Goal: Task Accomplishment & Management: Complete application form

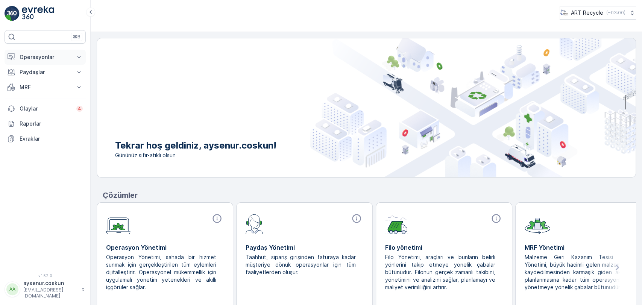
click at [27, 53] on p "Operasyonlar" at bounding box center [45, 57] width 51 height 8
click at [42, 79] on link "Planlama" at bounding box center [51, 80] width 70 height 11
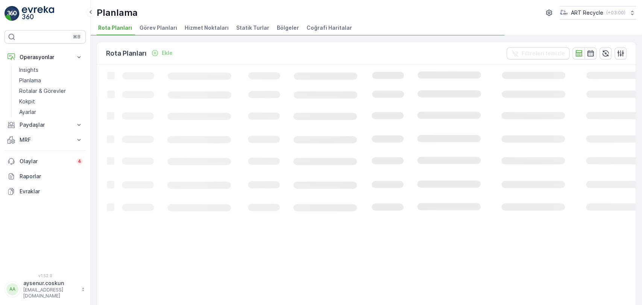
click at [214, 25] on span "Hizmet Noktaları" at bounding box center [207, 28] width 44 height 8
click at [47, 90] on p "Rotalar & Görevler" at bounding box center [42, 91] width 47 height 8
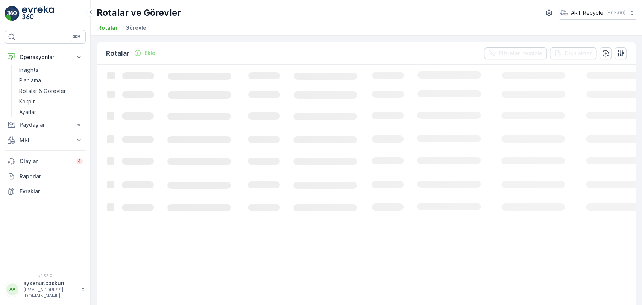
click at [141, 24] on span "Görevler" at bounding box center [136, 28] width 23 height 8
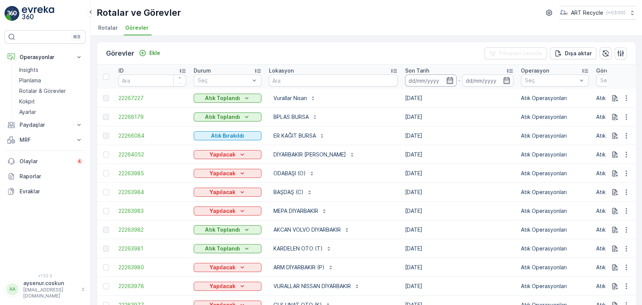
click at [414, 78] on input at bounding box center [431, 80] width 52 height 12
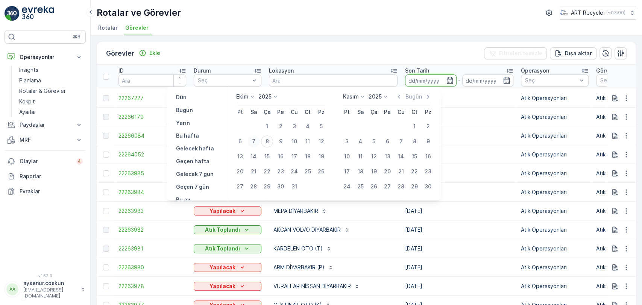
click at [256, 141] on div "7" at bounding box center [253, 141] width 12 height 12
type input "[DATE]"
click at [256, 141] on div "7" at bounding box center [253, 141] width 12 height 12
type input "[DATE]"
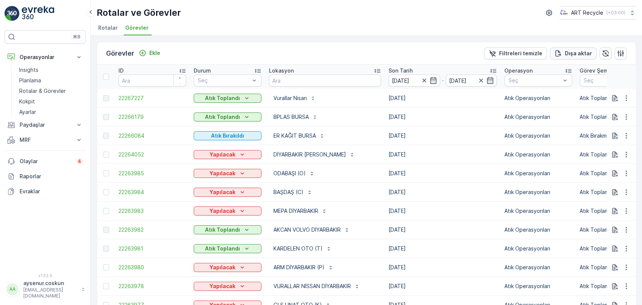
click at [580, 47] on button "Dışa aktar" at bounding box center [573, 53] width 47 height 12
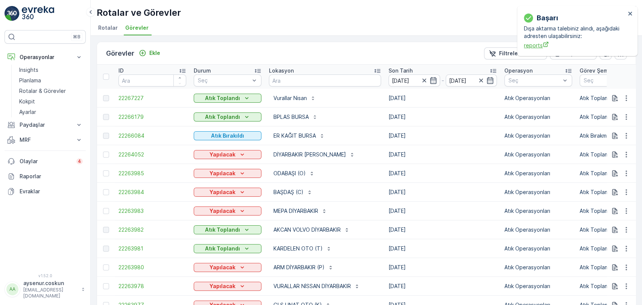
click at [530, 46] on span "reports" at bounding box center [575, 45] width 102 height 8
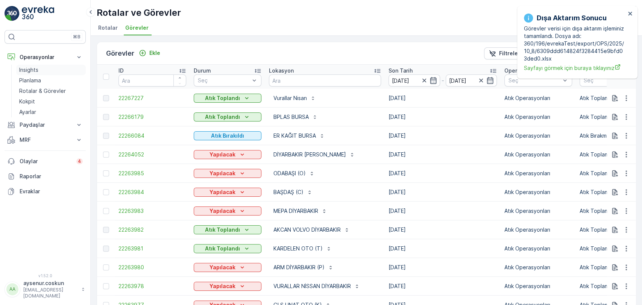
click at [50, 70] on link "Insights" at bounding box center [51, 70] width 70 height 11
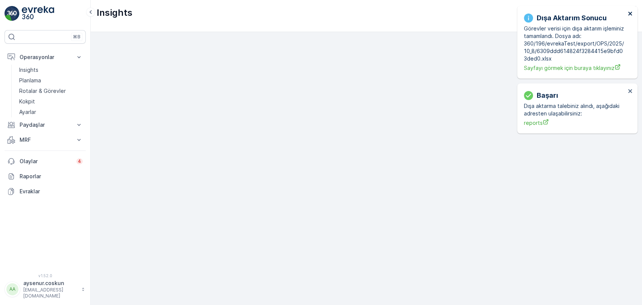
click at [631, 14] on icon "close" at bounding box center [630, 14] width 5 height 6
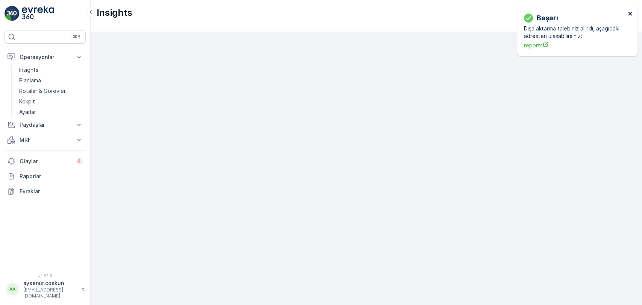
click at [628, 15] on icon "close" at bounding box center [630, 14] width 4 height 4
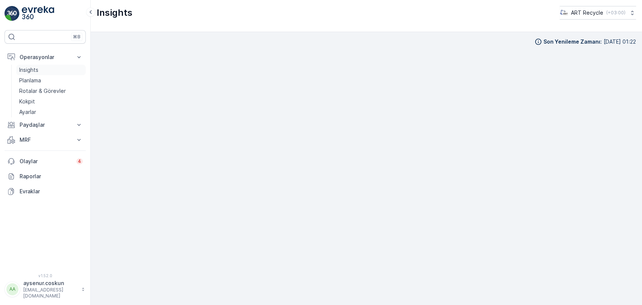
click at [61, 70] on link "Insights" at bounding box center [51, 70] width 70 height 11
click at [48, 82] on link "Planlama" at bounding box center [51, 80] width 70 height 11
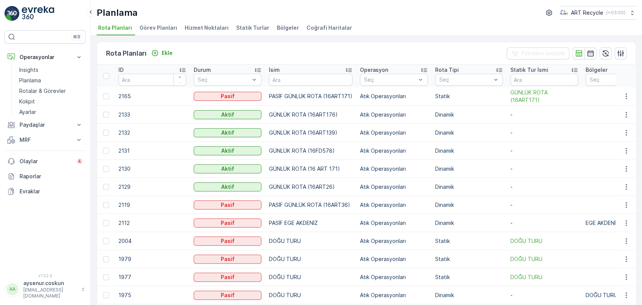
click at [212, 27] on span "Hizmet Noktaları" at bounding box center [207, 28] width 44 height 8
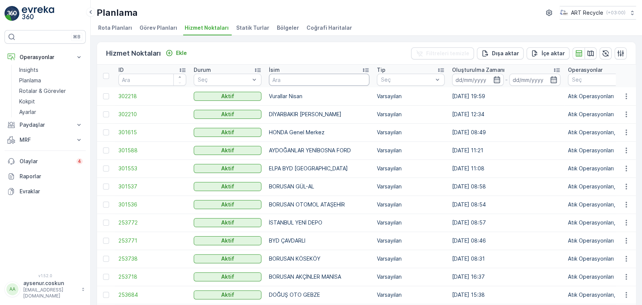
click at [298, 79] on input "text" at bounding box center [319, 80] width 100 height 12
click at [628, 111] on icon "button" at bounding box center [626, 115] width 8 height 8
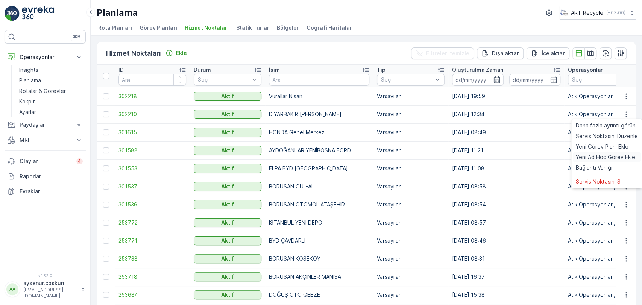
click at [614, 156] on span "Yeni Ad Hoc Görev Ekle" at bounding box center [605, 157] width 59 height 8
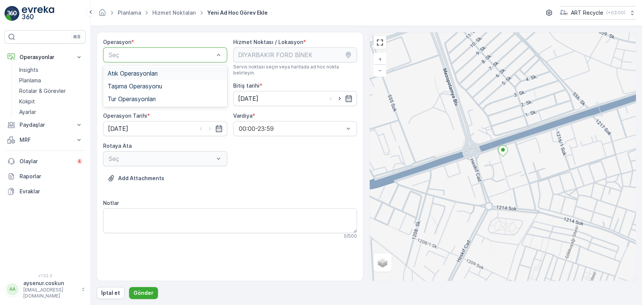
click at [155, 71] on span "Atık Operasyonları" at bounding box center [133, 73] width 50 height 7
click at [155, 94] on div "Seç" at bounding box center [165, 98] width 124 height 15
click at [152, 114] on div "Atık Toplama" at bounding box center [165, 117] width 115 height 7
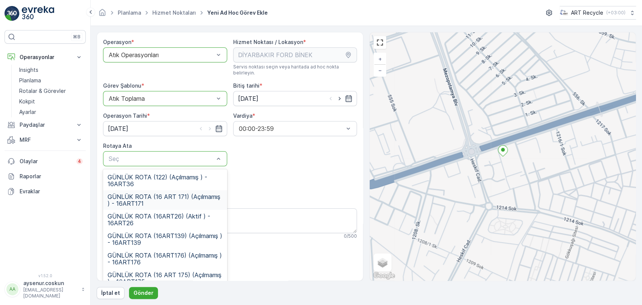
click at [208, 197] on span "GÜNLÜK ROTA (16 ART 171) (Açılmamış ) - 16ART171" at bounding box center [165, 200] width 115 height 14
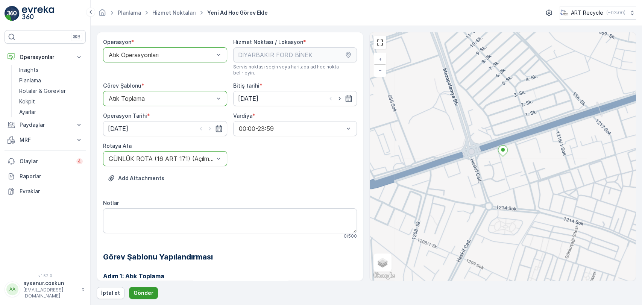
click at [152, 293] on button "Gönder" at bounding box center [143, 293] width 29 height 12
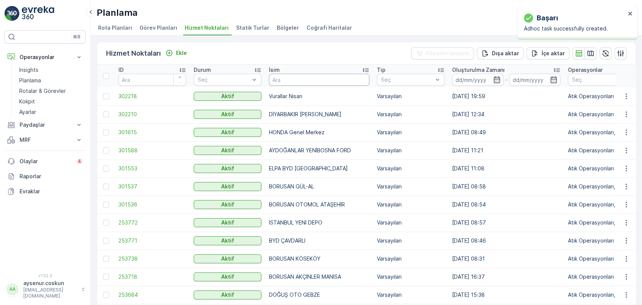
click at [286, 78] on input "text" at bounding box center [319, 80] width 100 height 12
type input "ARM"
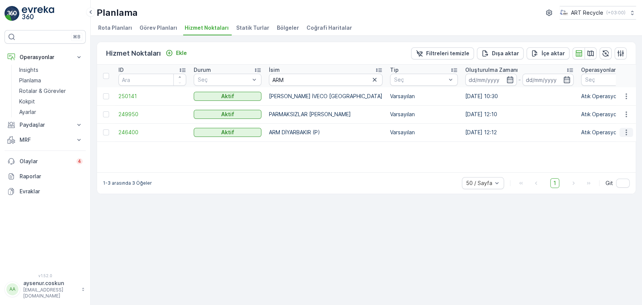
click at [626, 132] on icon "button" at bounding box center [625, 133] width 1 height 6
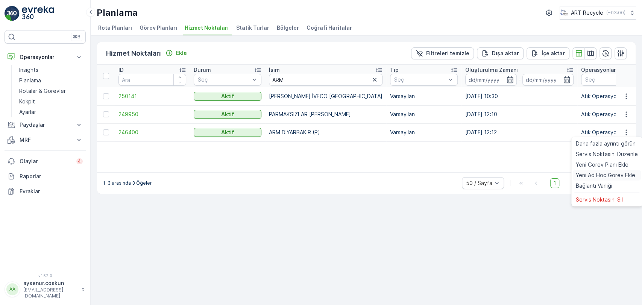
click at [612, 175] on span "Yeni Ad Hoc Görev Ekle" at bounding box center [605, 176] width 59 height 8
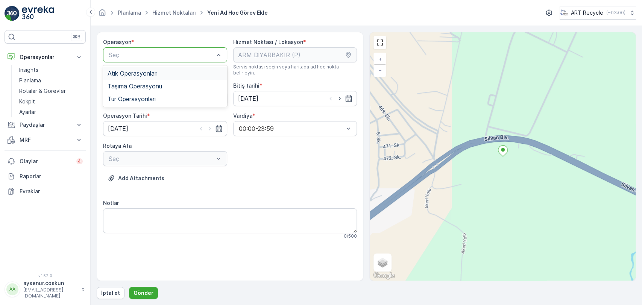
click at [141, 71] on span "Atık Operasyonları" at bounding box center [133, 73] width 50 height 7
click at [162, 114] on div "Atık Toplama" at bounding box center [165, 117] width 115 height 7
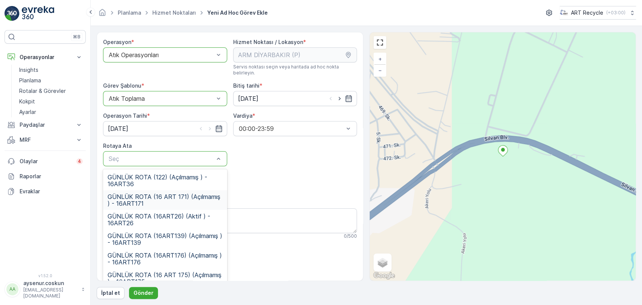
click at [186, 196] on span "GÜNLÜK ROTA (16 ART 171) (Açılmamış ) - 16ART171" at bounding box center [165, 200] width 115 height 14
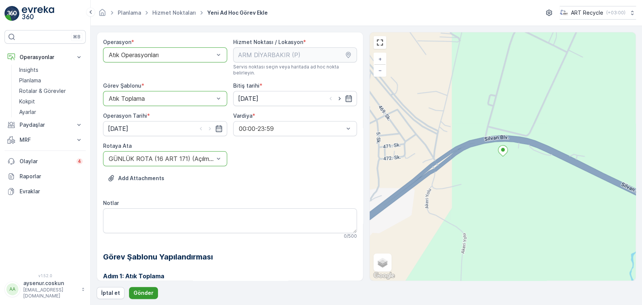
click at [141, 295] on p "Gönder" at bounding box center [144, 293] width 20 height 8
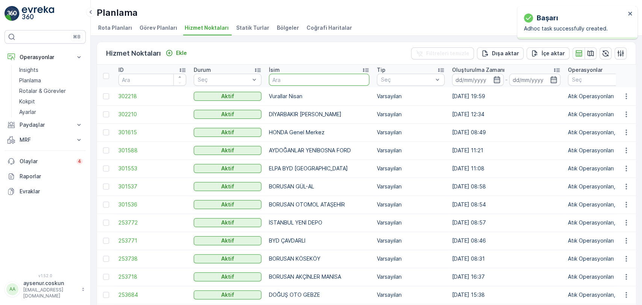
click at [280, 77] on input "text" at bounding box center [319, 80] width 100 height 12
type input "BAŞDAŞ"
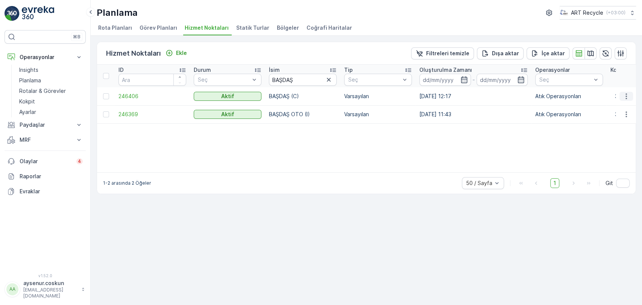
click at [626, 98] on icon "button" at bounding box center [625, 96] width 1 height 6
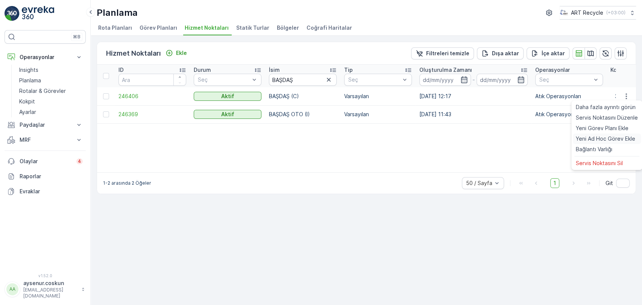
click at [605, 135] on span "Yeni Ad Hoc Görev Ekle" at bounding box center [605, 139] width 59 height 8
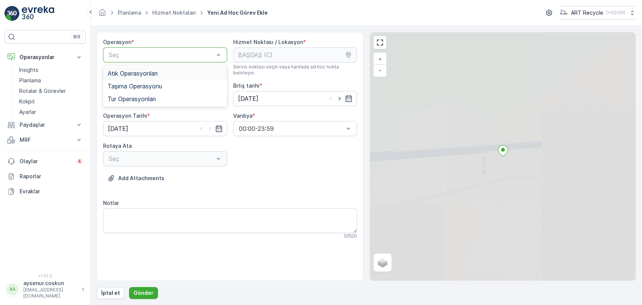
click at [126, 72] on span "Atık Operasyonları" at bounding box center [133, 73] width 50 height 7
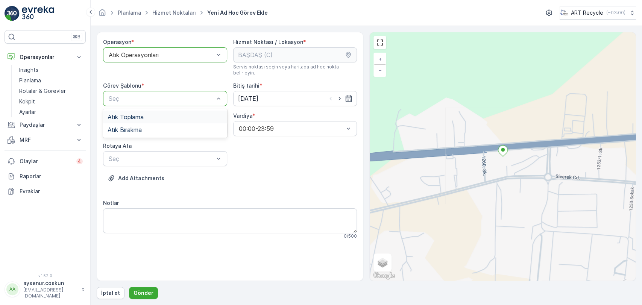
click at [168, 114] on div "Atık Toplama" at bounding box center [165, 117] width 115 height 7
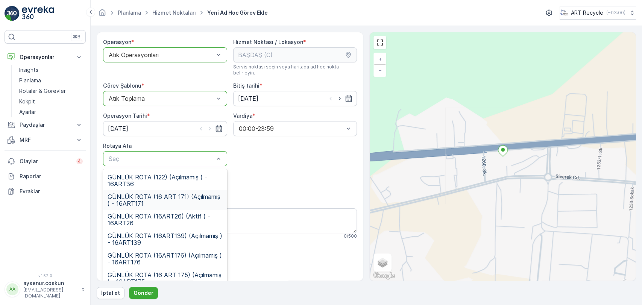
click at [165, 193] on span "GÜNLÜK ROTA (16 ART 171) (Açılmamış ) - 16ART171" at bounding box center [165, 200] width 115 height 14
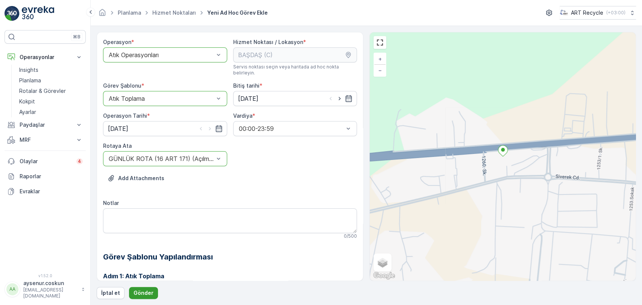
click at [143, 293] on p "Gönder" at bounding box center [144, 293] width 20 height 8
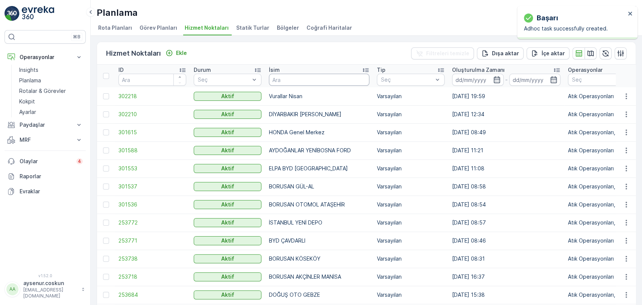
click at [298, 80] on input "text" at bounding box center [319, 80] width 100 height 12
type input "ODABAŞI"
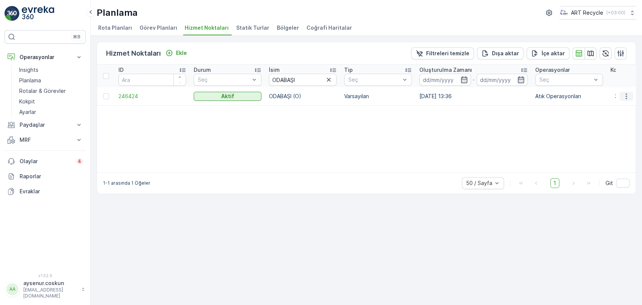
click at [628, 95] on icon "button" at bounding box center [626, 97] width 8 height 8
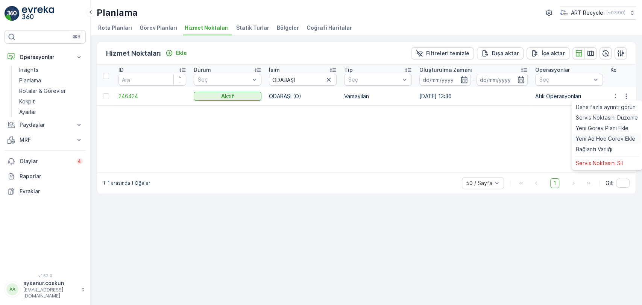
click at [614, 137] on span "Yeni Ad Hoc Görev Ekle" at bounding box center [605, 139] width 59 height 8
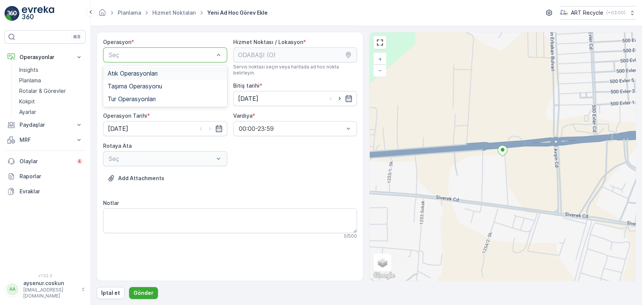
click at [198, 69] on div "Atık Operasyonları" at bounding box center [165, 73] width 124 height 13
click at [190, 114] on div "Atık Toplama" at bounding box center [165, 117] width 115 height 7
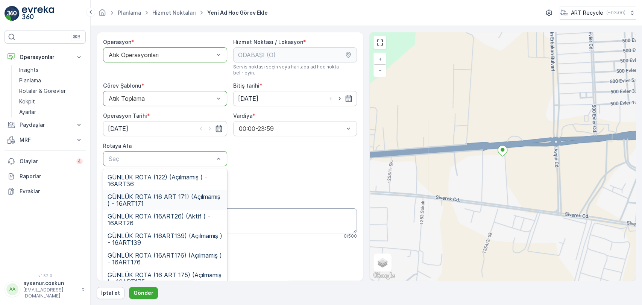
drag, startPoint x: 176, startPoint y: 193, endPoint x: 170, endPoint y: 223, distance: 31.4
click at [177, 193] on span "GÜNLÜK ROTA (16 ART 171) (Açılmamış ) - 16ART171" at bounding box center [165, 200] width 115 height 14
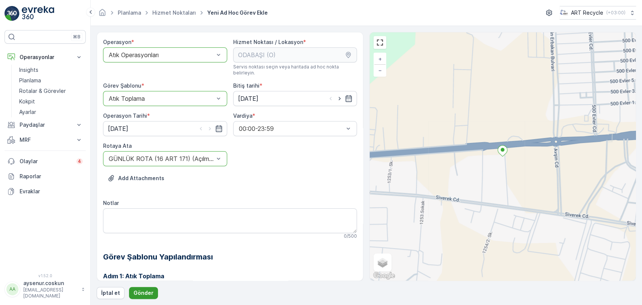
click at [143, 291] on p "Gönder" at bounding box center [144, 293] width 20 height 8
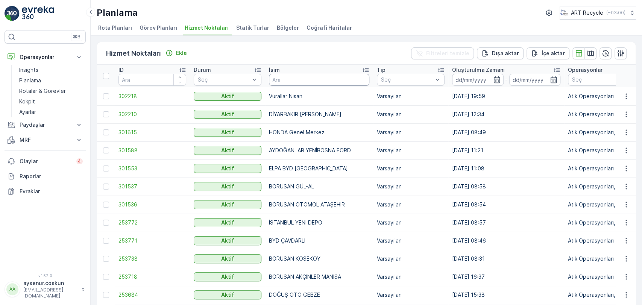
click at [283, 80] on input "text" at bounding box center [319, 80] width 100 height 12
type input "MEPA"
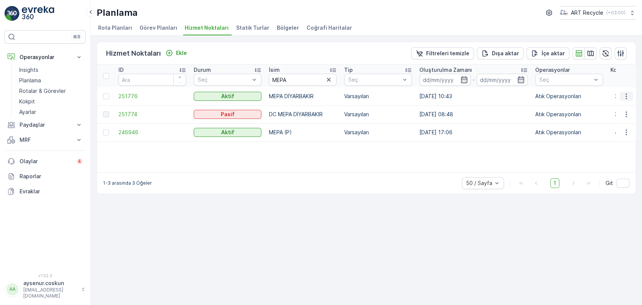
click at [631, 96] on button "button" at bounding box center [626, 96] width 14 height 9
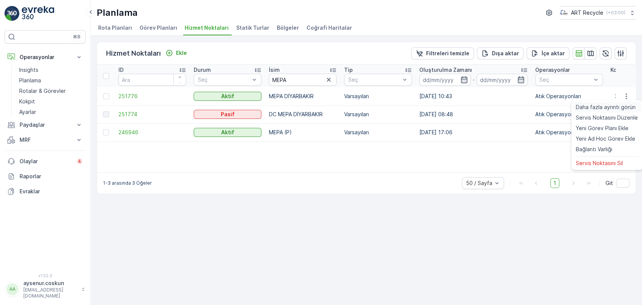
click at [623, 108] on span "Daha fazla ayrıntı görün" at bounding box center [606, 107] width 60 height 8
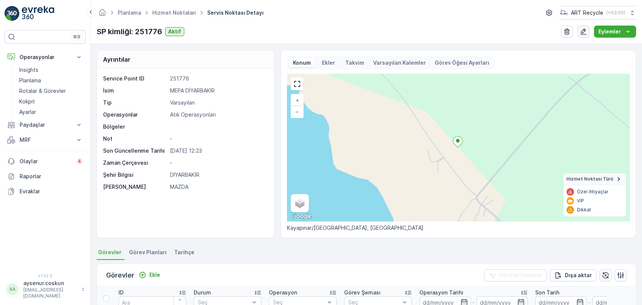
drag, startPoint x: 605, startPoint y: 31, endPoint x: 590, endPoint y: 34, distance: 15.3
click at [605, 31] on p "Eylemler" at bounding box center [609, 32] width 23 height 8
click at [586, 56] on span "Yeni Ad Hoc Görev Ekle" at bounding box center [608, 57] width 59 height 8
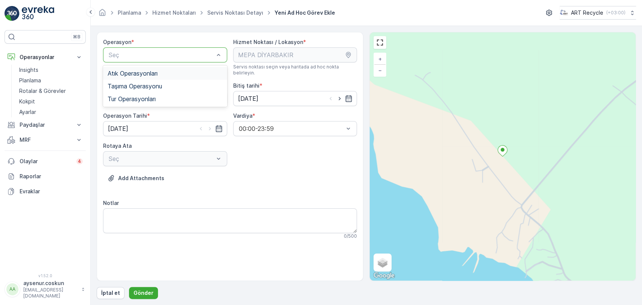
click at [141, 76] on span "Atık Operasyonları" at bounding box center [133, 73] width 50 height 7
click at [137, 111] on div "Atık Toplama" at bounding box center [165, 117] width 124 height 13
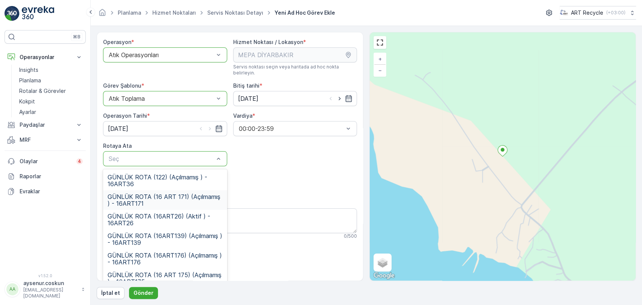
click at [186, 196] on span "GÜNLÜK ROTA (16 ART 171) (Açılmamış ) - 16ART171" at bounding box center [165, 200] width 115 height 14
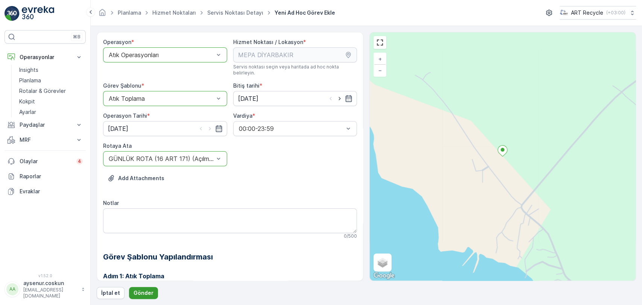
click at [148, 287] on div "Operasyon * option Atık Operasyonları, selected. Atık Operasyonları Hizmet Nokt…" at bounding box center [366, 165] width 539 height 267
click at [145, 299] on form "Operasyon * option Atık Operasyonları, selected. Atık Operasyonları Hizmet Nokt…" at bounding box center [366, 165] width 551 height 279
click at [148, 293] on p "Gönder" at bounding box center [144, 293] width 20 height 8
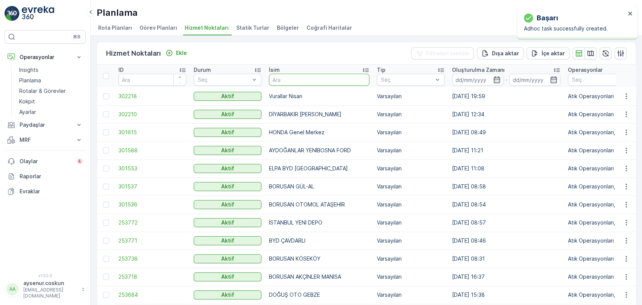
click at [330, 77] on input "text" at bounding box center [319, 80] width 100 height 12
type input "UNATLAR"
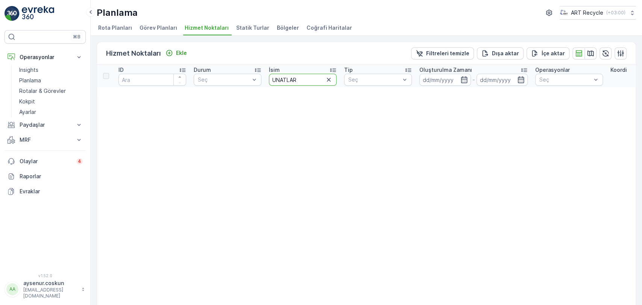
drag, startPoint x: 305, startPoint y: 82, endPoint x: 263, endPoint y: 82, distance: 41.4
type input "GLS"
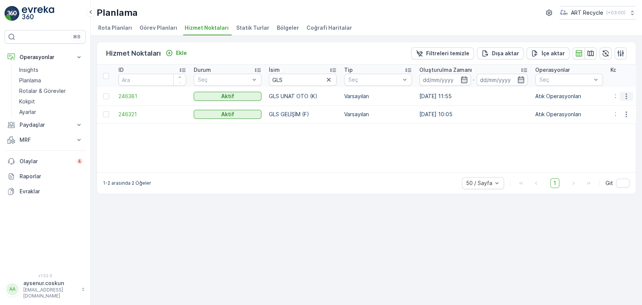
click at [631, 97] on button "button" at bounding box center [626, 96] width 14 height 9
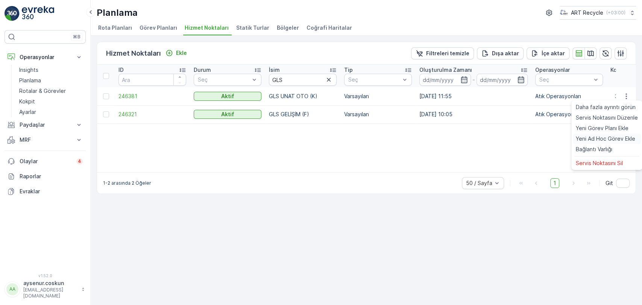
click at [627, 142] on span "Yeni Ad Hoc Görev Ekle" at bounding box center [605, 139] width 59 height 8
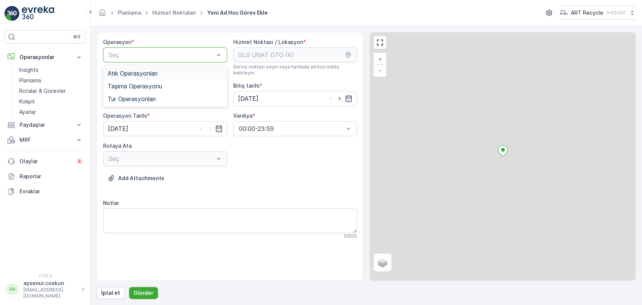
click at [132, 76] on span "Atık Operasyonları" at bounding box center [133, 73] width 50 height 7
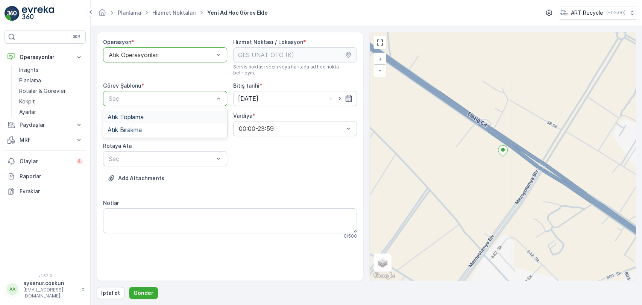
click at [147, 114] on div "Atık Toplama" at bounding box center [165, 117] width 124 height 13
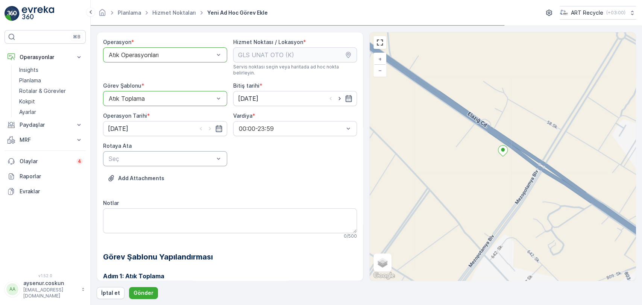
click at [140, 151] on div "Seç" at bounding box center [165, 158] width 124 height 15
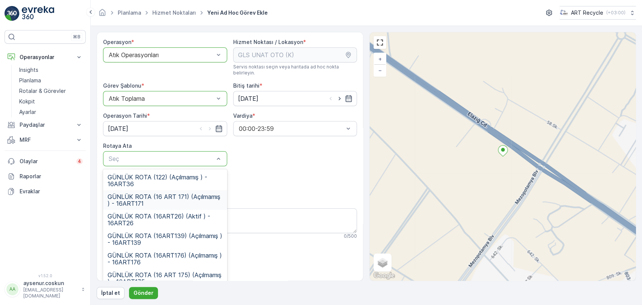
click at [171, 198] on span "GÜNLÜK ROTA (16 ART 171) (Açılmamış ) - 16ART171" at bounding box center [165, 200] width 115 height 14
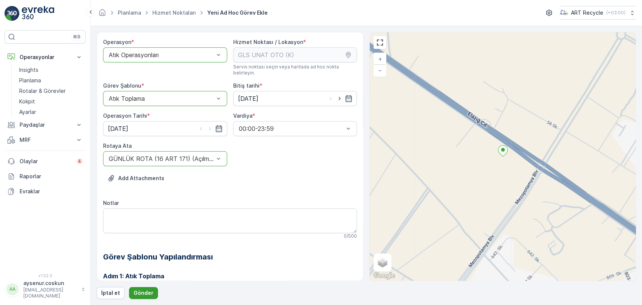
click at [144, 292] on p "Gönder" at bounding box center [144, 293] width 20 height 8
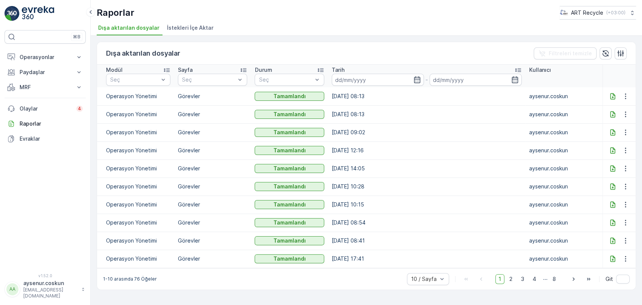
click at [611, 96] on icon at bounding box center [613, 97] width 8 height 8
